Goal: Check status: Check status

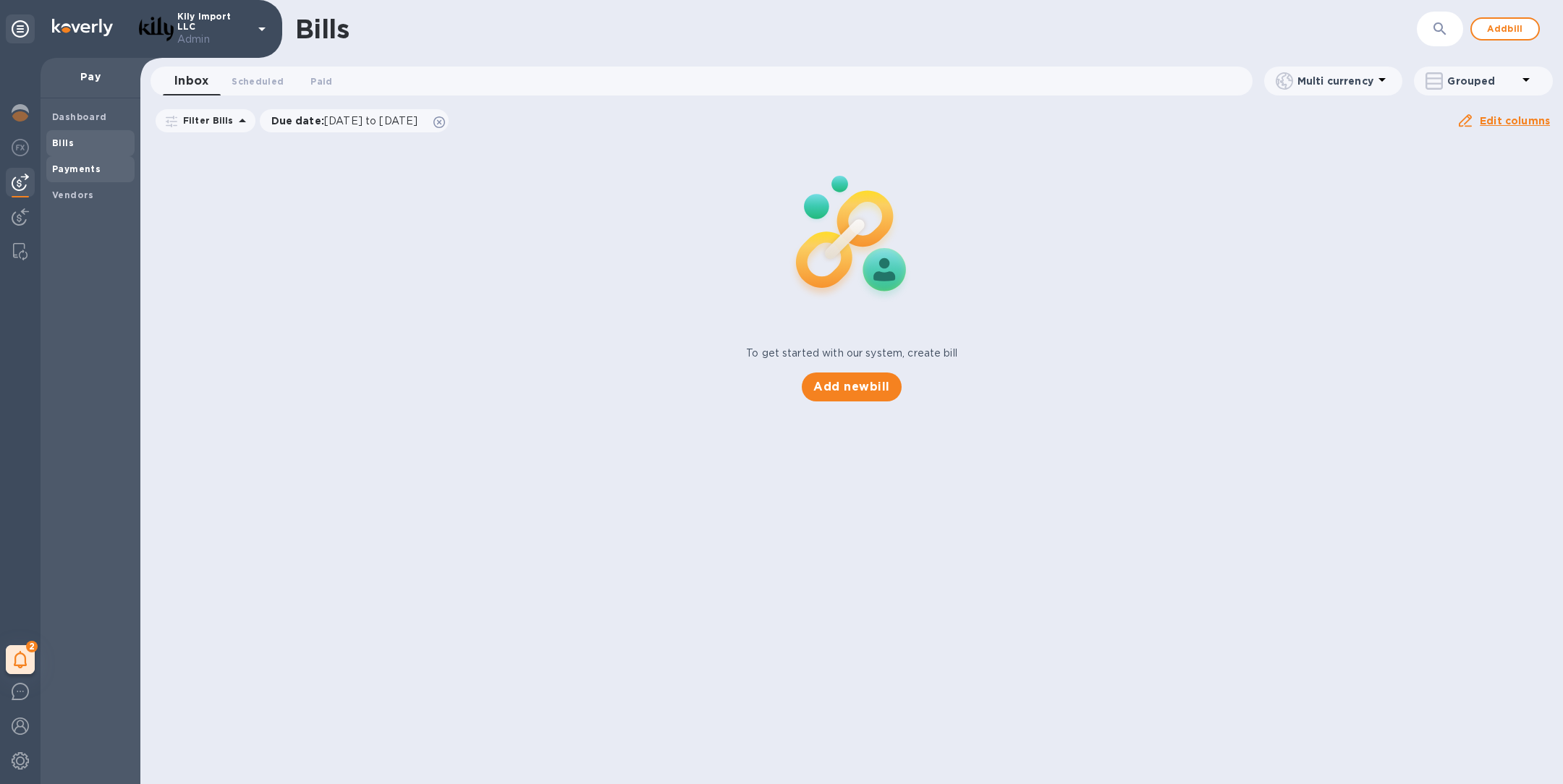
click at [79, 168] on b "Payments" at bounding box center [76, 168] width 49 height 11
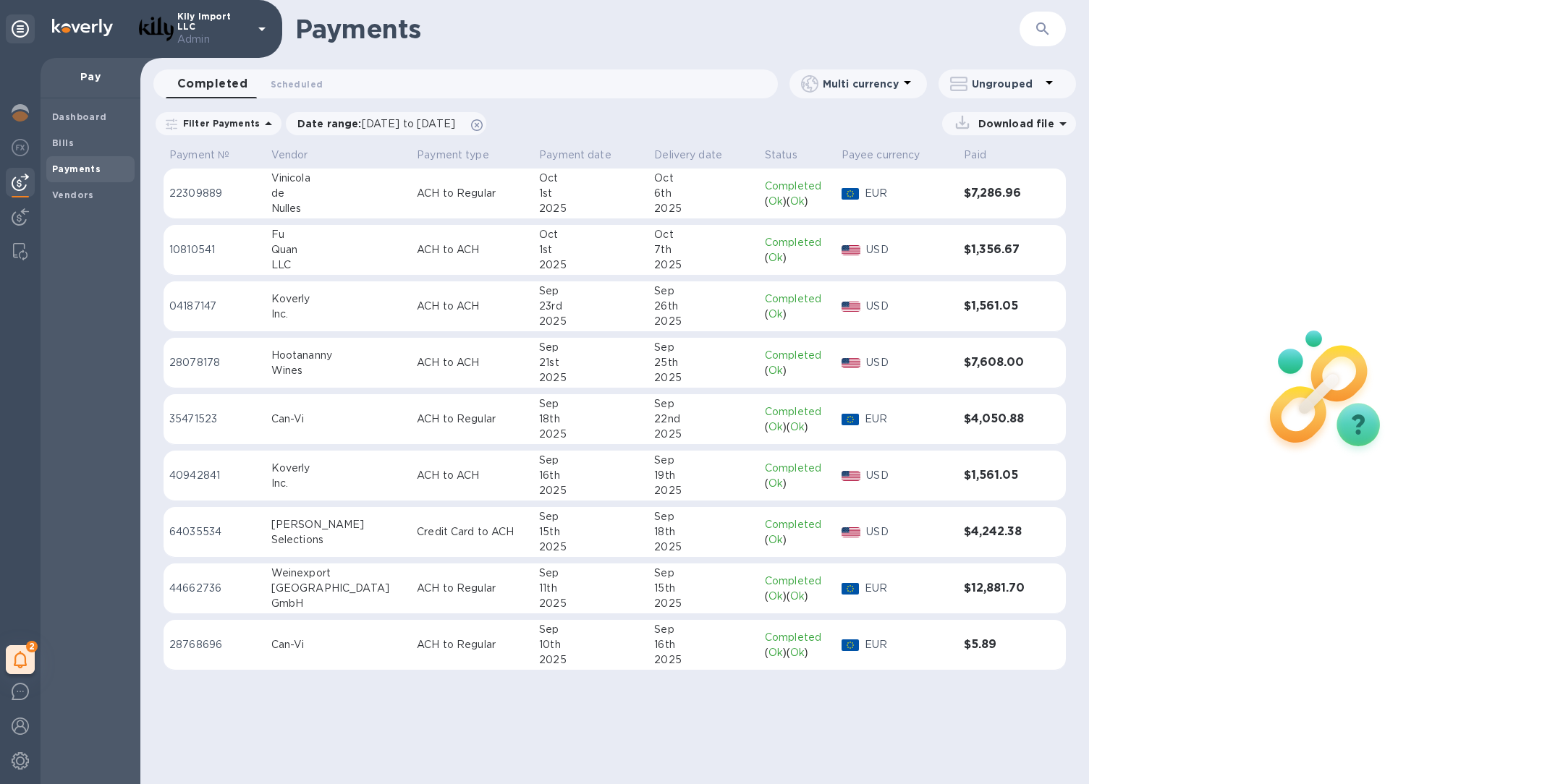
click at [416, 198] on p "ACH to Regular" at bounding box center [472, 193] width 111 height 15
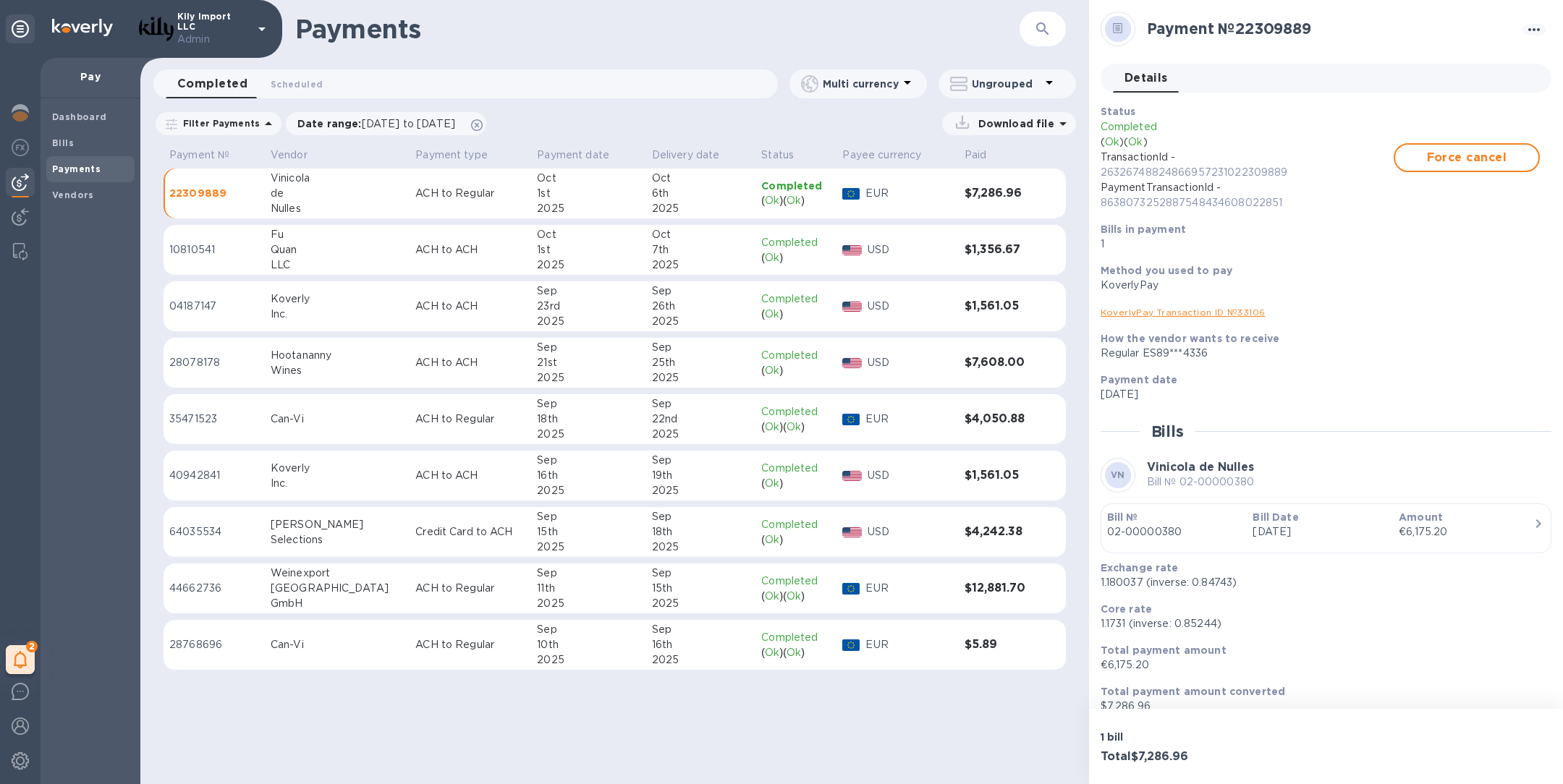
click at [1156, 314] on link "KoverlyPay Transaction ID № 33106" at bounding box center [1183, 312] width 165 height 11
